Goal: Check status

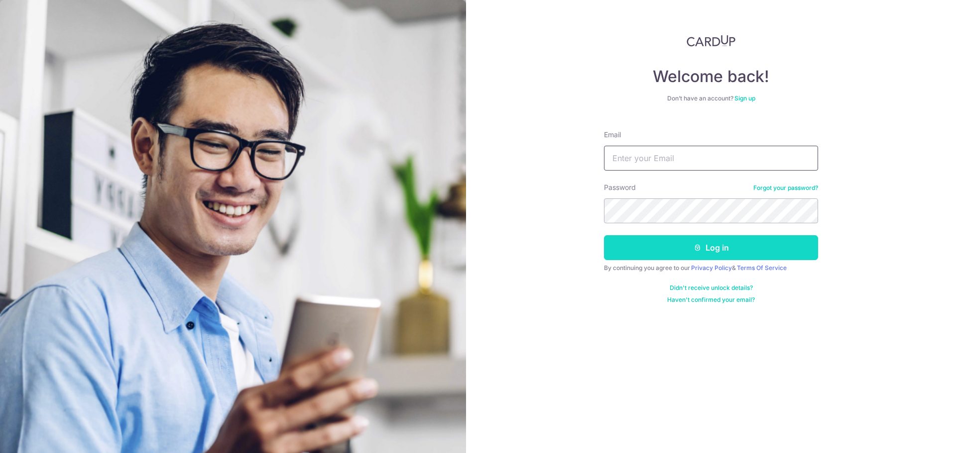
type input "[EMAIL_ADDRESS][DOMAIN_NAME]"
click at [677, 248] on button "Log in" at bounding box center [711, 247] width 214 height 25
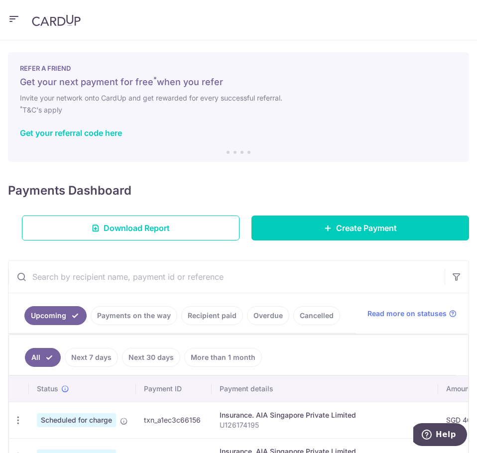
click at [211, 317] on link "Recipient paid" at bounding box center [212, 315] width 62 height 19
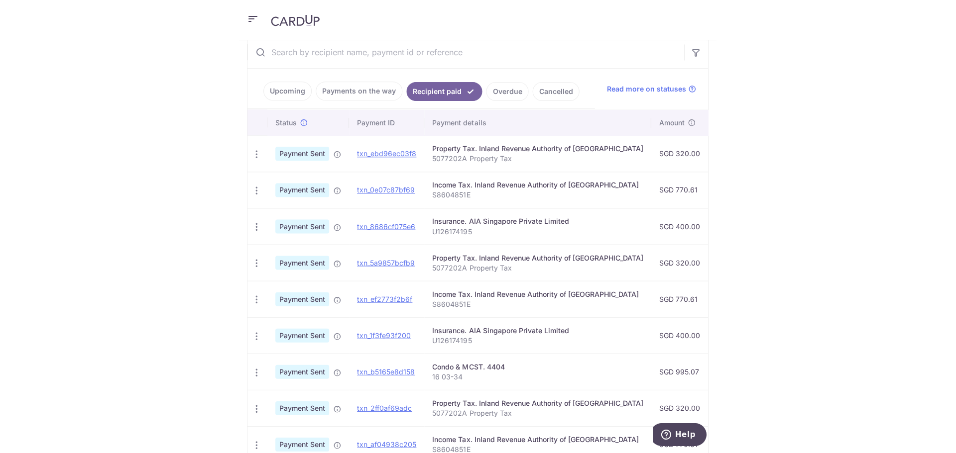
scroll to position [249, 0]
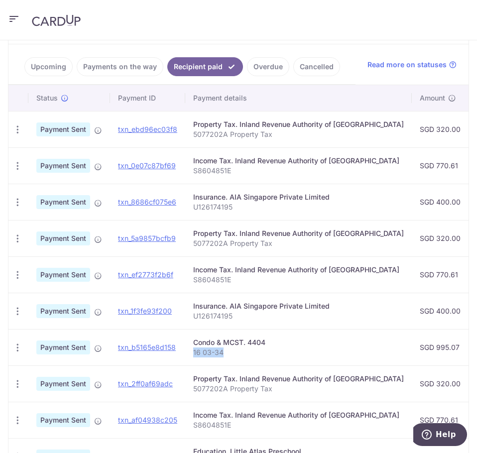
drag, startPoint x: 227, startPoint y: 339, endPoint x: 287, endPoint y: 347, distance: 59.8
click at [287, 347] on td "Condo & MCST. 4404 16 03-34" at bounding box center [298, 347] width 226 height 36
click at [281, 351] on p "16 03-34" at bounding box center [298, 352] width 211 height 10
drag, startPoint x: 272, startPoint y: 352, endPoint x: 226, endPoint y: 342, distance: 46.8
click at [226, 342] on td "Condo & MCST. 4404 16 03-34" at bounding box center [298, 347] width 226 height 36
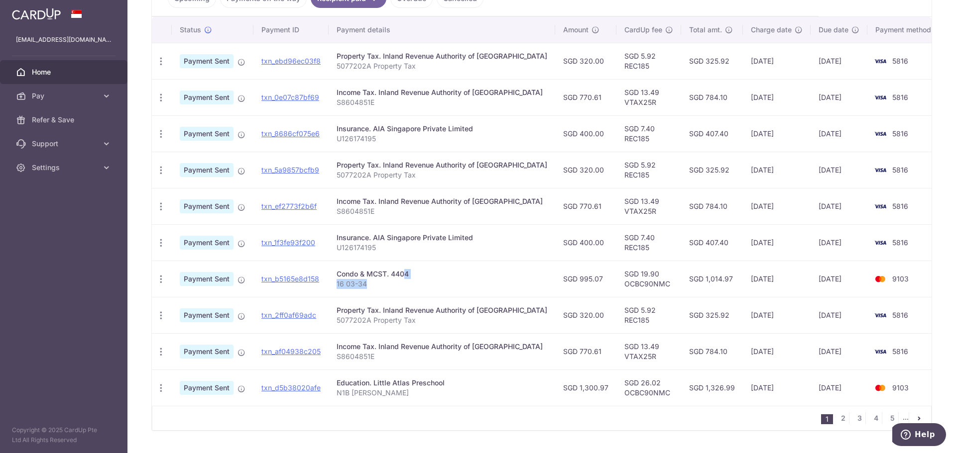
scroll to position [251, 0]
